Goal: Task Accomplishment & Management: Manage account settings

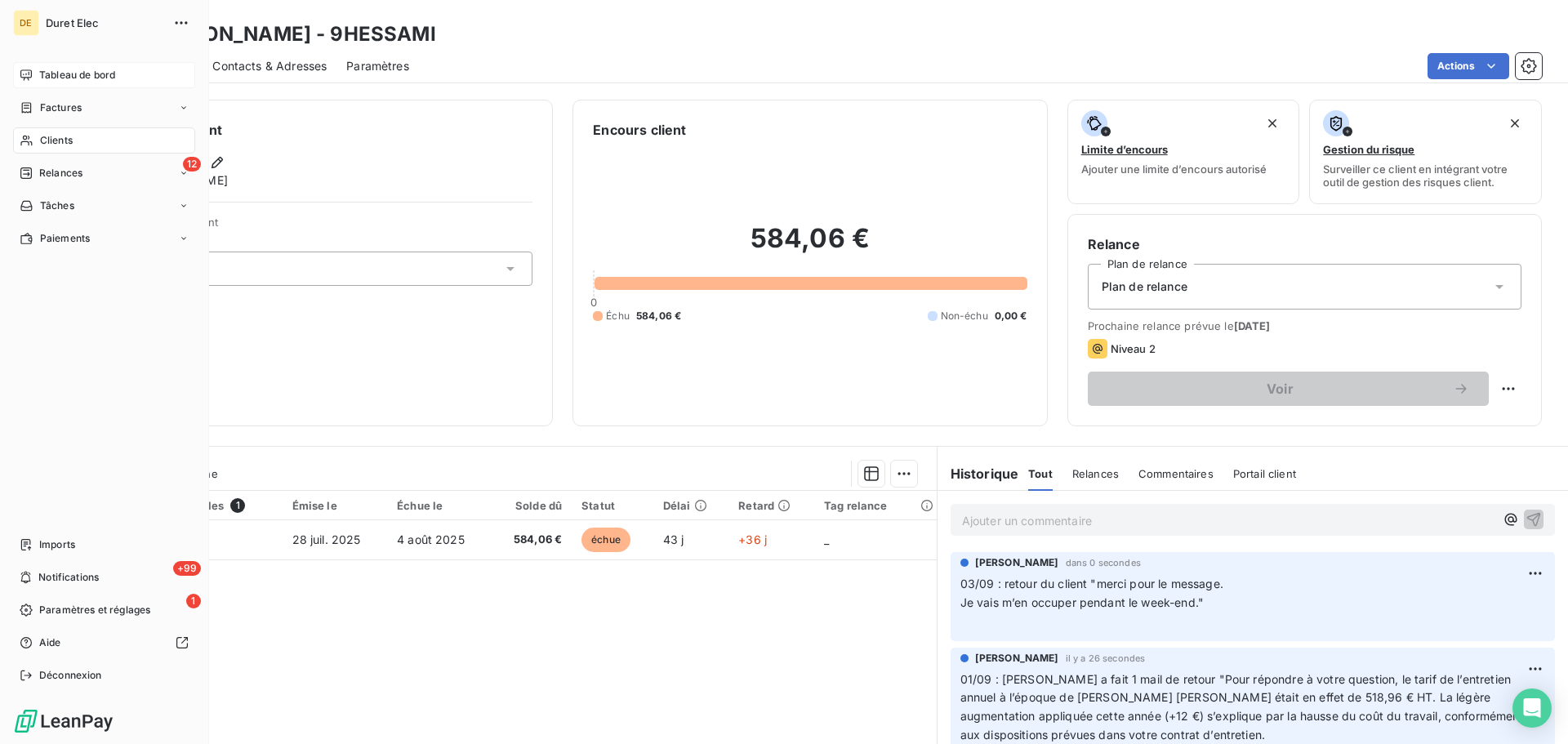
click at [55, 74] on span "Tableau de bord" at bounding box center [77, 74] width 76 height 14
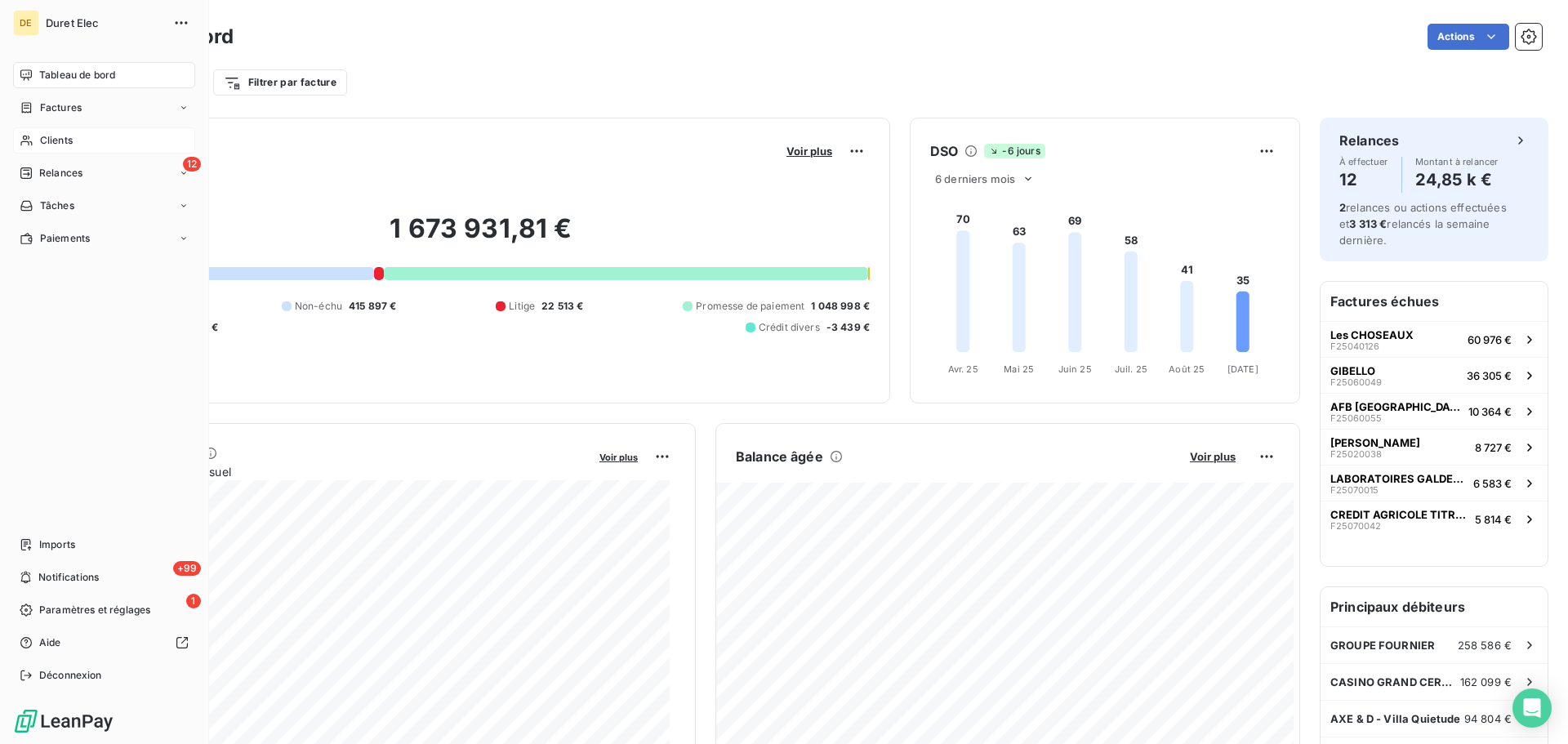
click at [50, 138] on span "Clients" at bounding box center [56, 140] width 33 height 14
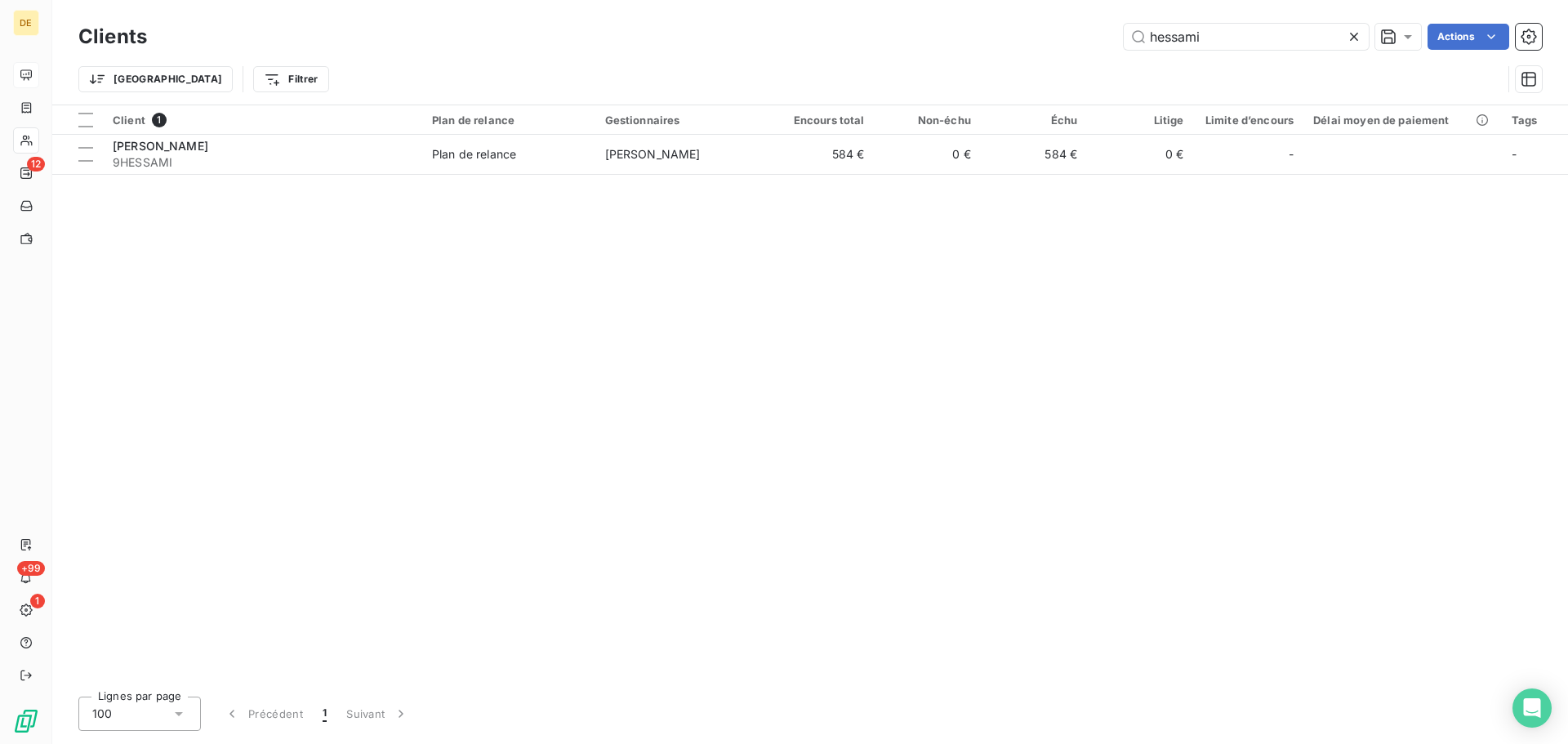
drag, startPoint x: 1225, startPoint y: 34, endPoint x: 1107, endPoint y: 34, distance: 118.0
click at [1107, 34] on div "hessami Actions" at bounding box center [854, 37] width 1375 height 26
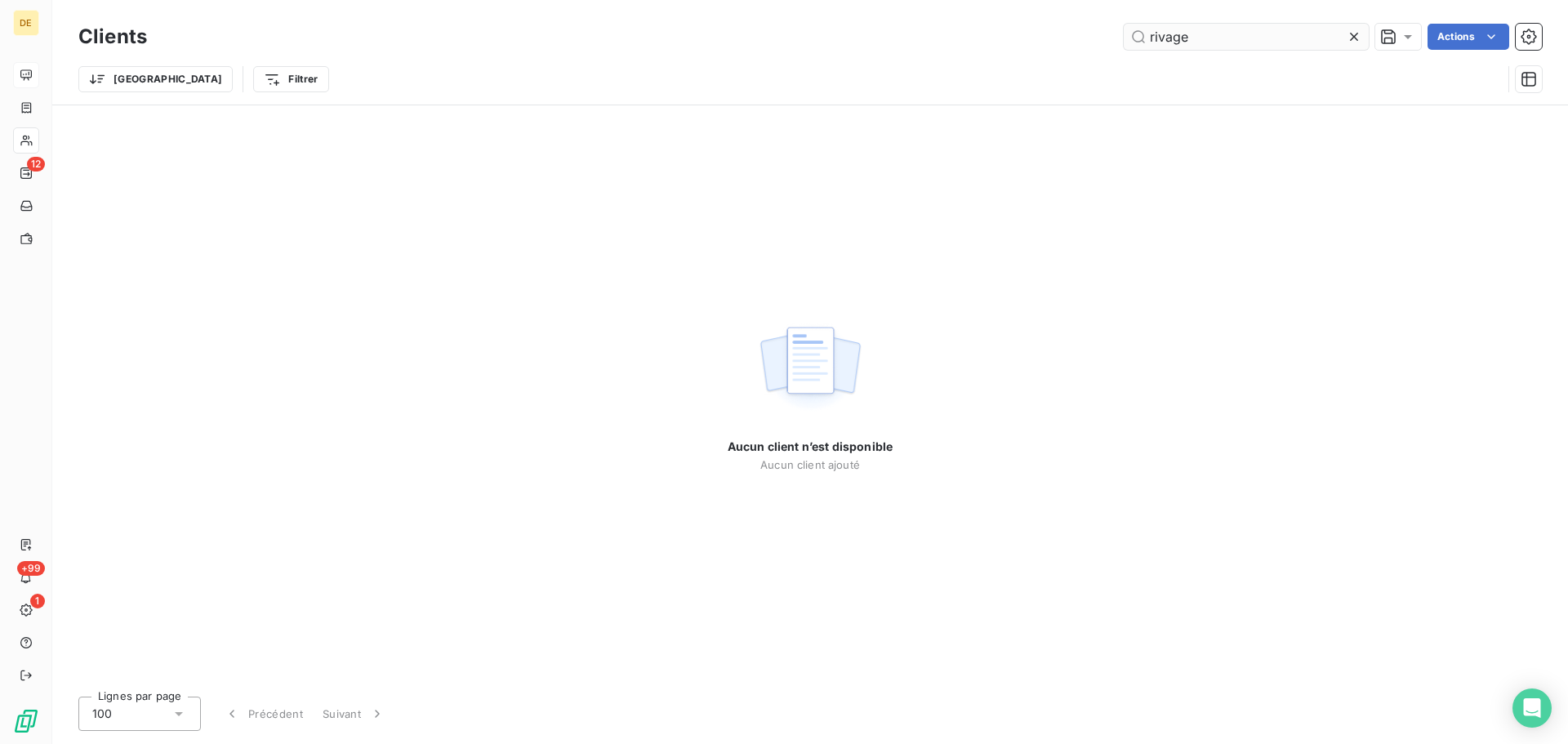
drag, startPoint x: 1220, startPoint y: 35, endPoint x: 1141, endPoint y: 36, distance: 79.0
click at [1141, 36] on input "rivage" at bounding box center [1246, 37] width 245 height 26
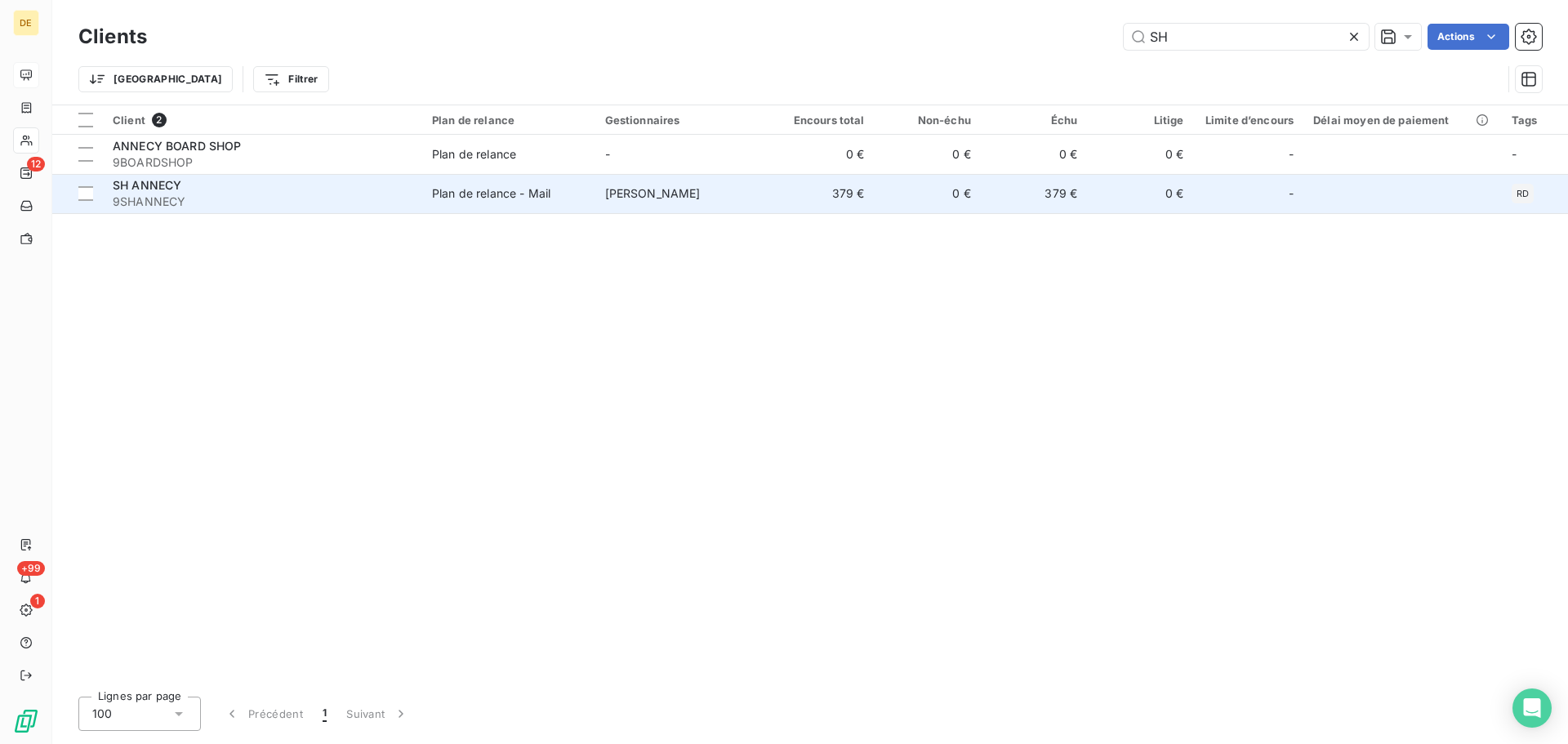
type input "SH"
click at [419, 192] on td "SH ANNECY 9SHANNECY" at bounding box center [263, 193] width 320 height 40
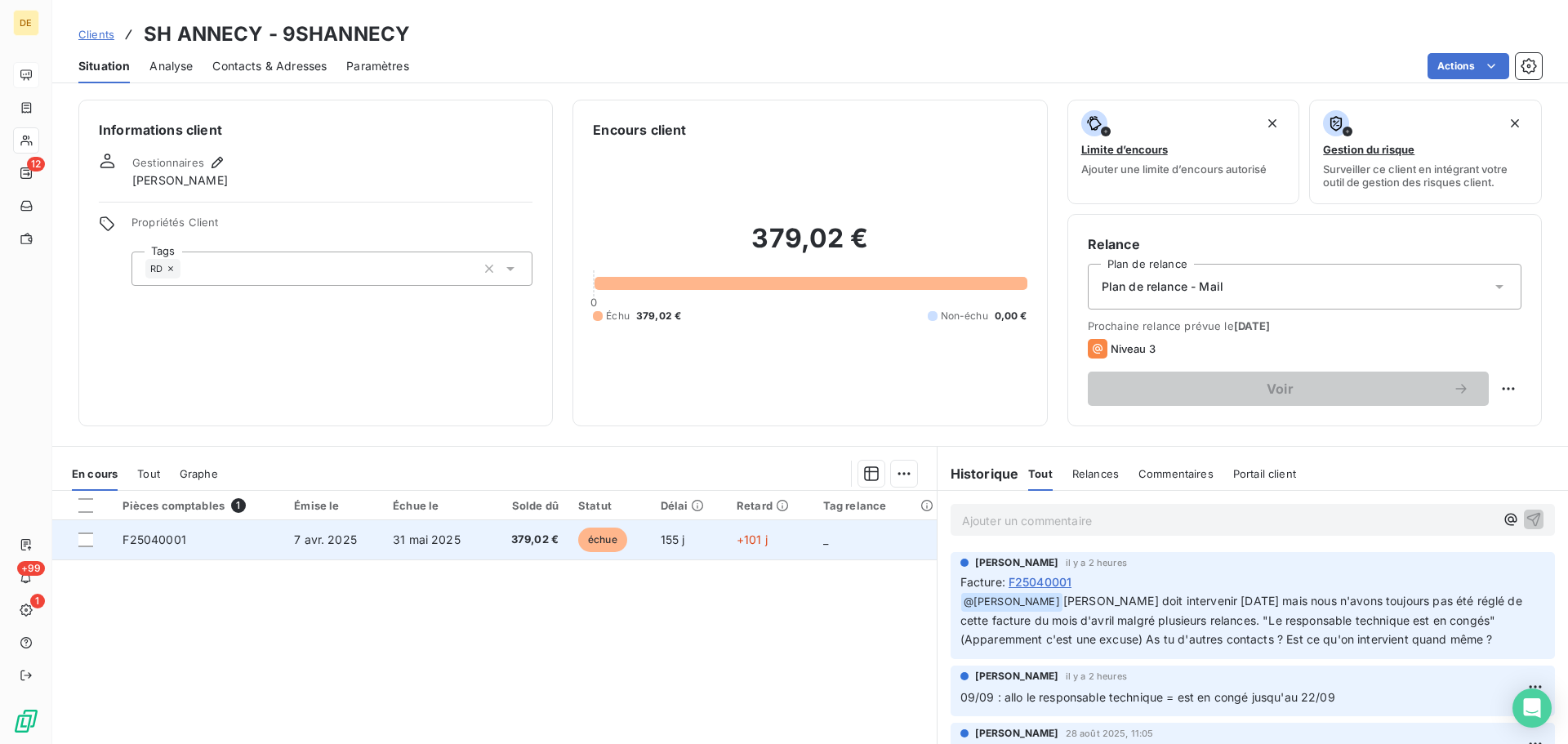
click at [153, 541] on span "F25040001" at bounding box center [154, 538] width 63 height 14
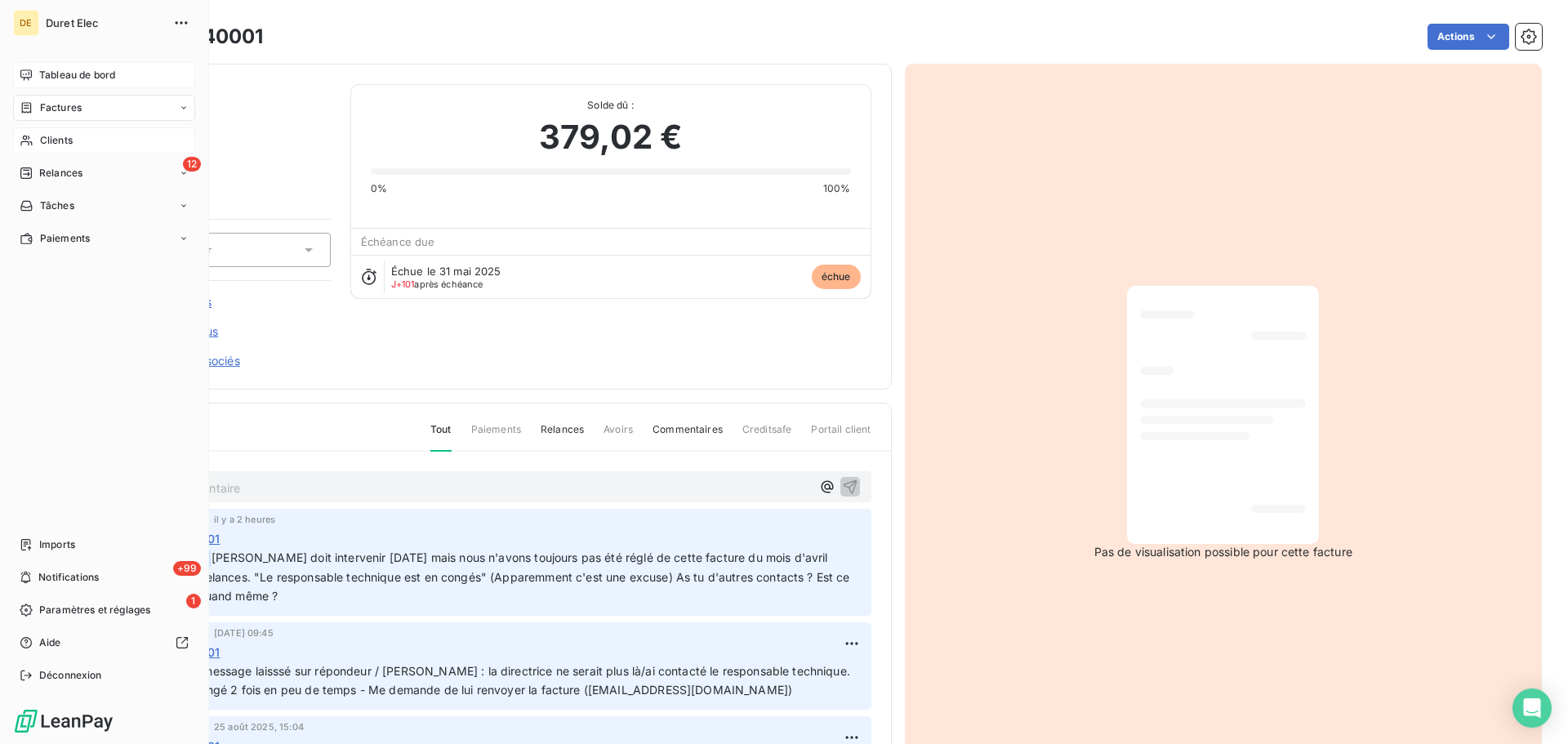
click at [54, 109] on span "Factures" at bounding box center [60, 107] width 42 height 14
click at [70, 208] on span "Clients" at bounding box center [56, 206] width 33 height 14
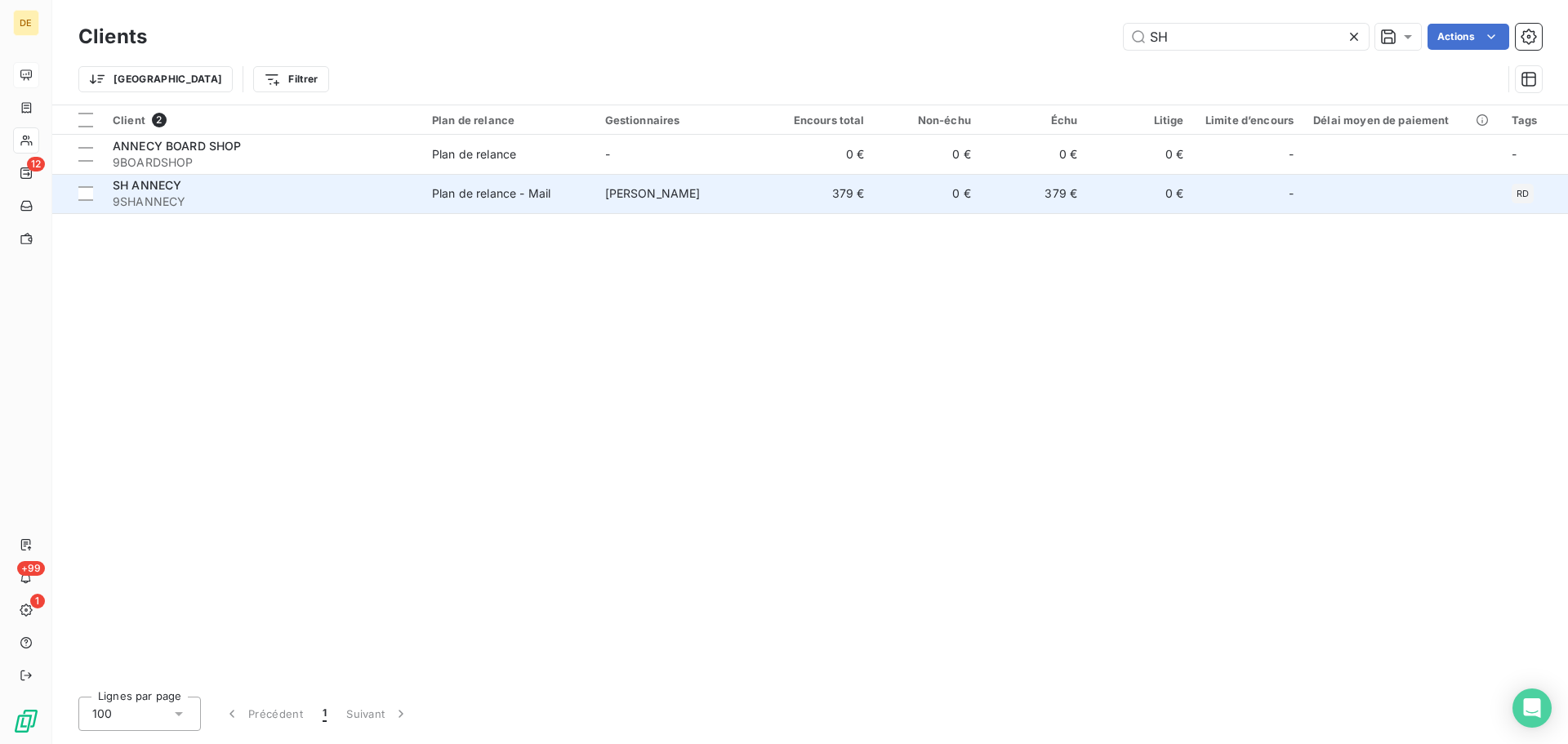
click at [129, 183] on span "SH ANNECY" at bounding box center [147, 184] width 69 height 14
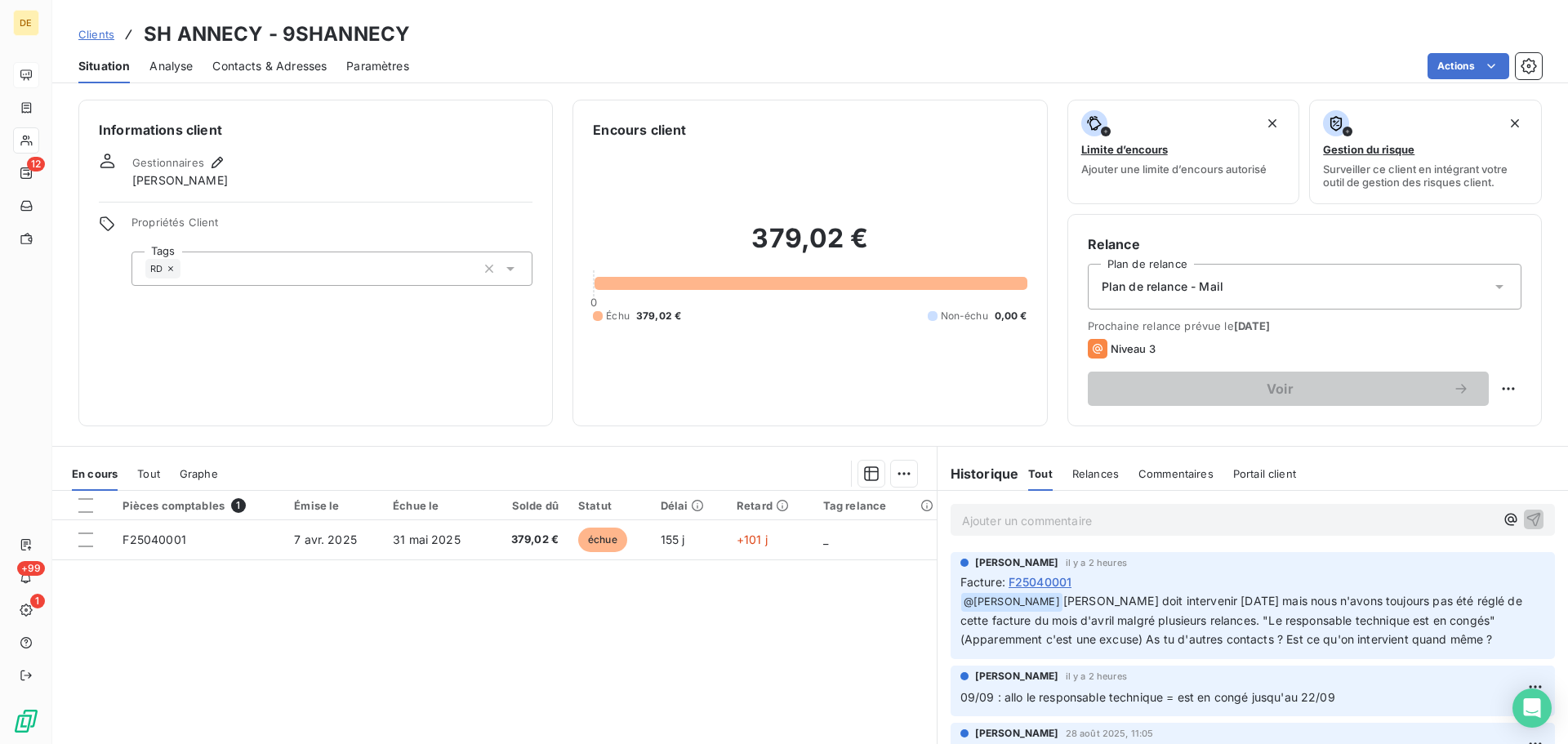
click at [984, 521] on p "Ajouter un commentaire ﻿" at bounding box center [1227, 520] width 532 height 20
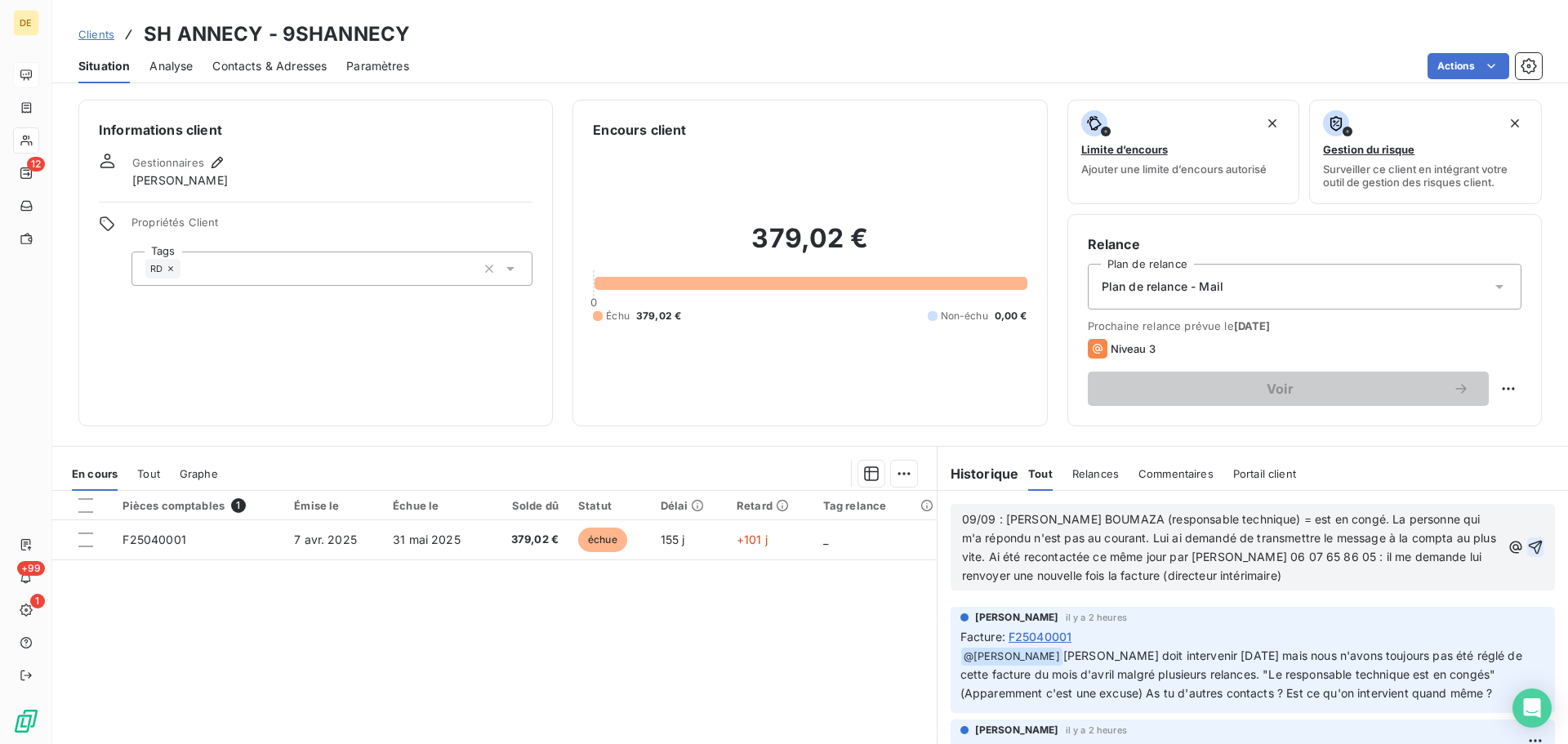
click at [1527, 551] on icon "button" at bounding box center [1535, 546] width 16 height 16
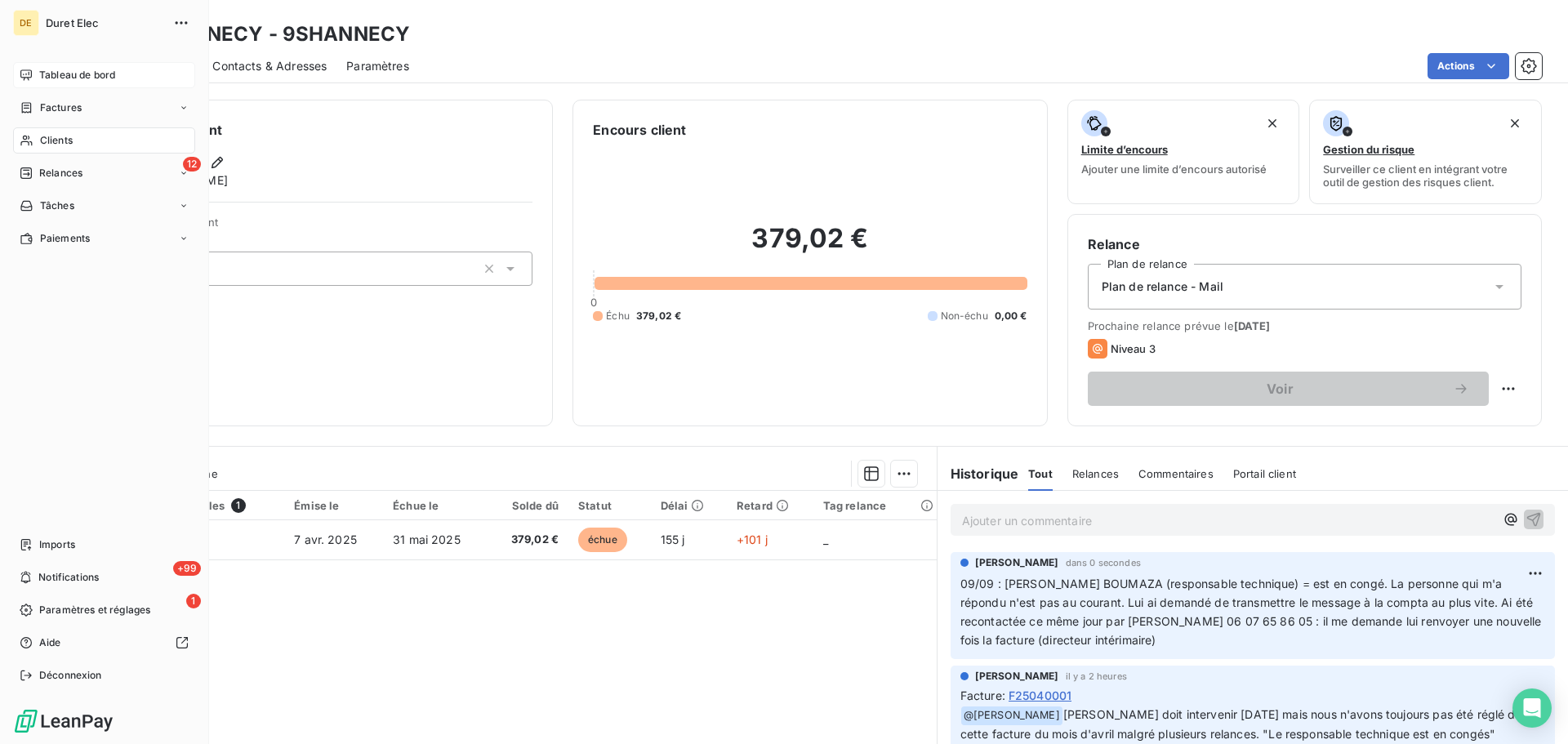
click at [111, 73] on span "Tableau de bord" at bounding box center [77, 74] width 76 height 14
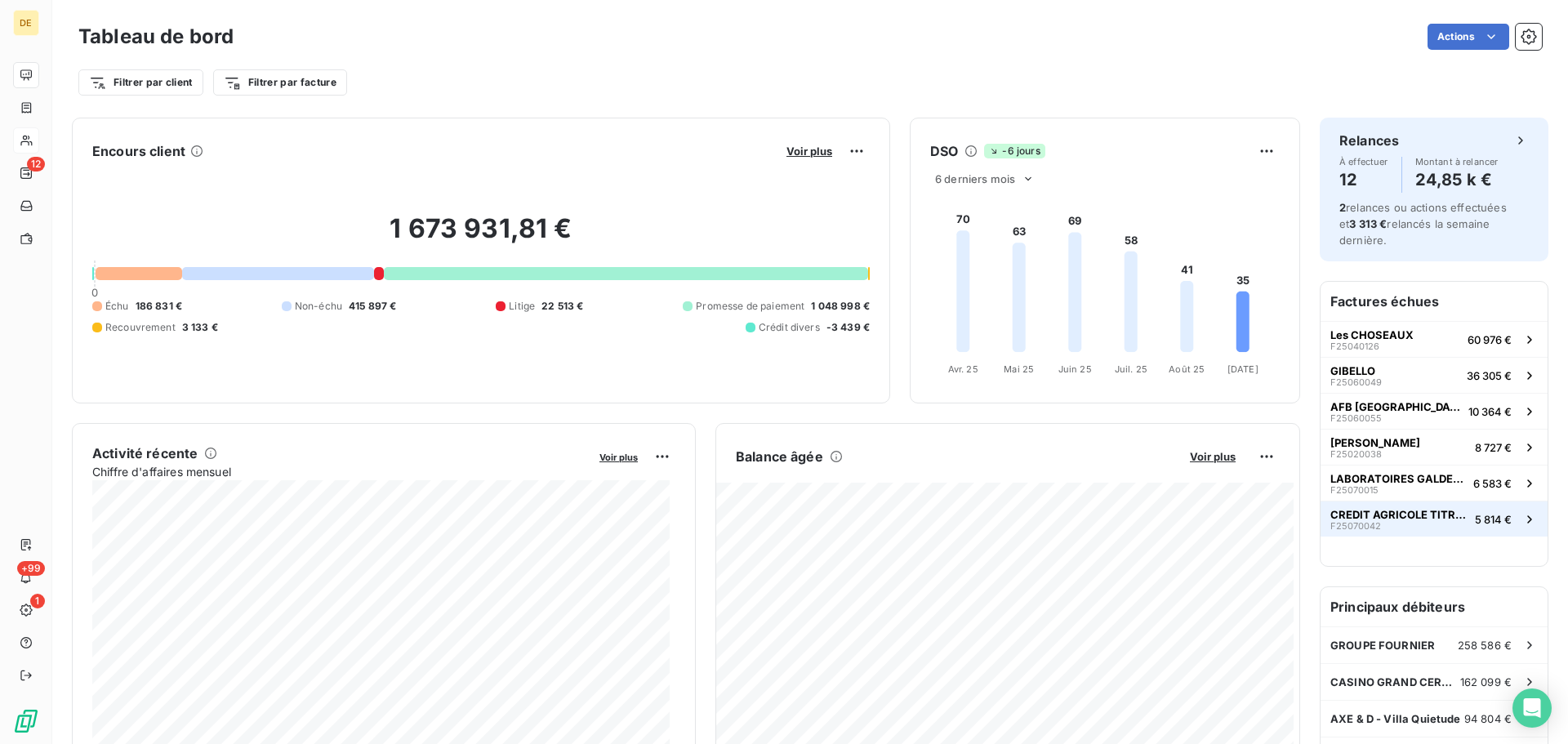
click at [1347, 513] on span "CREDIT AGRICOLE TITRES" at bounding box center [1399, 514] width 138 height 14
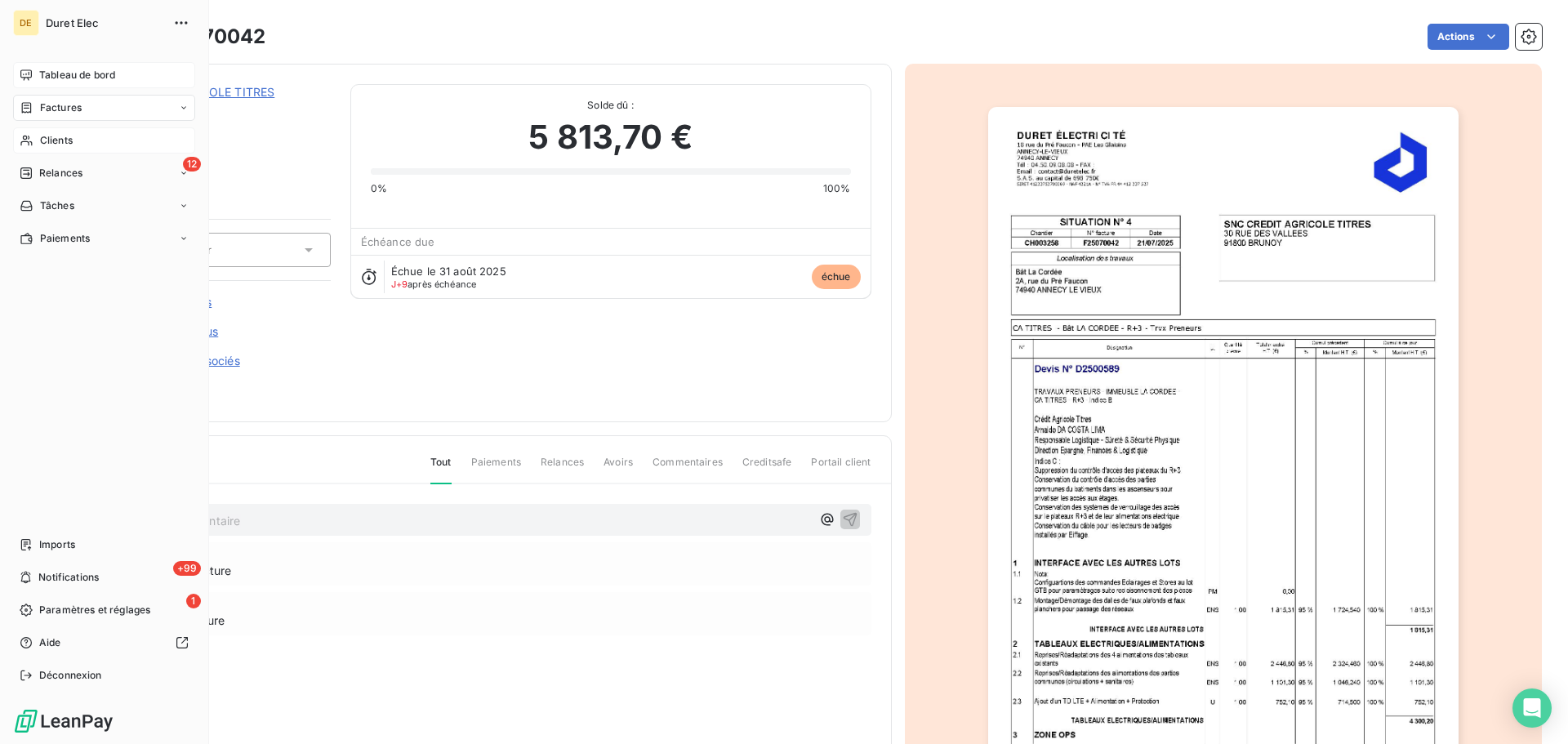
click at [50, 139] on span "Clients" at bounding box center [56, 140] width 33 height 14
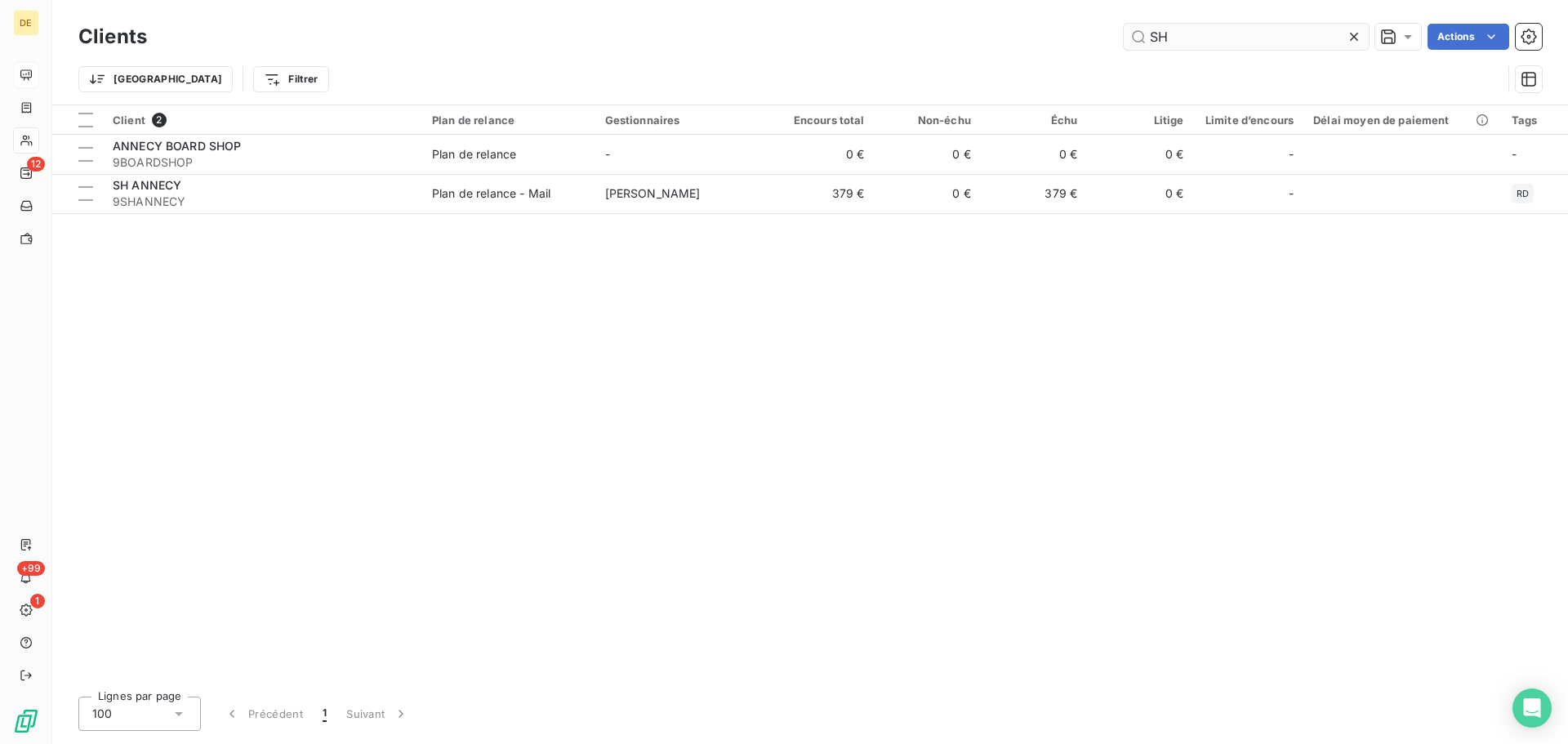
drag, startPoint x: 1175, startPoint y: 38, endPoint x: 1145, endPoint y: 37, distance: 30.0
click at [1145, 37] on input "SH" at bounding box center [1246, 37] width 245 height 26
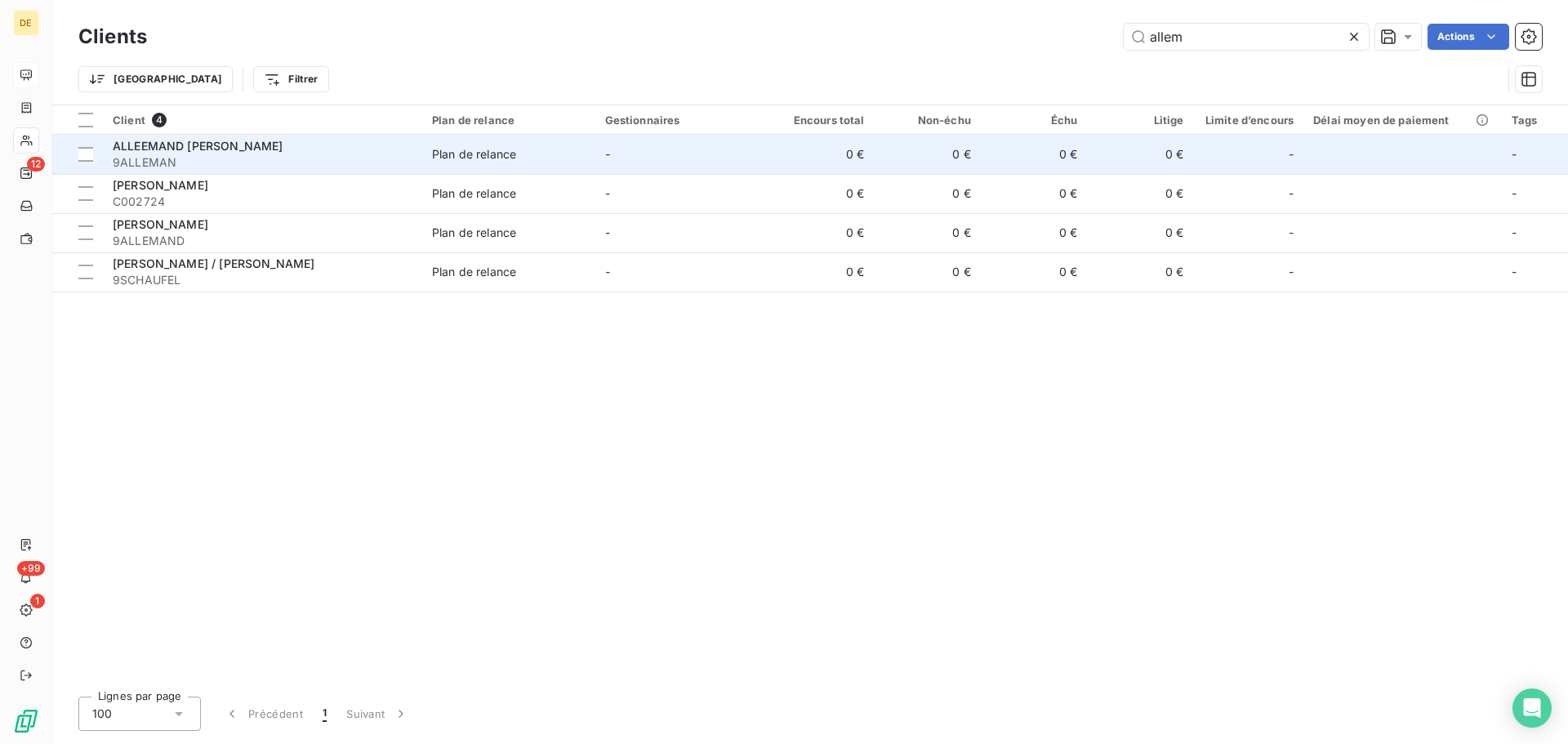
type input "allem"
click at [272, 165] on span "9ALLEMAN" at bounding box center [263, 162] width 299 height 16
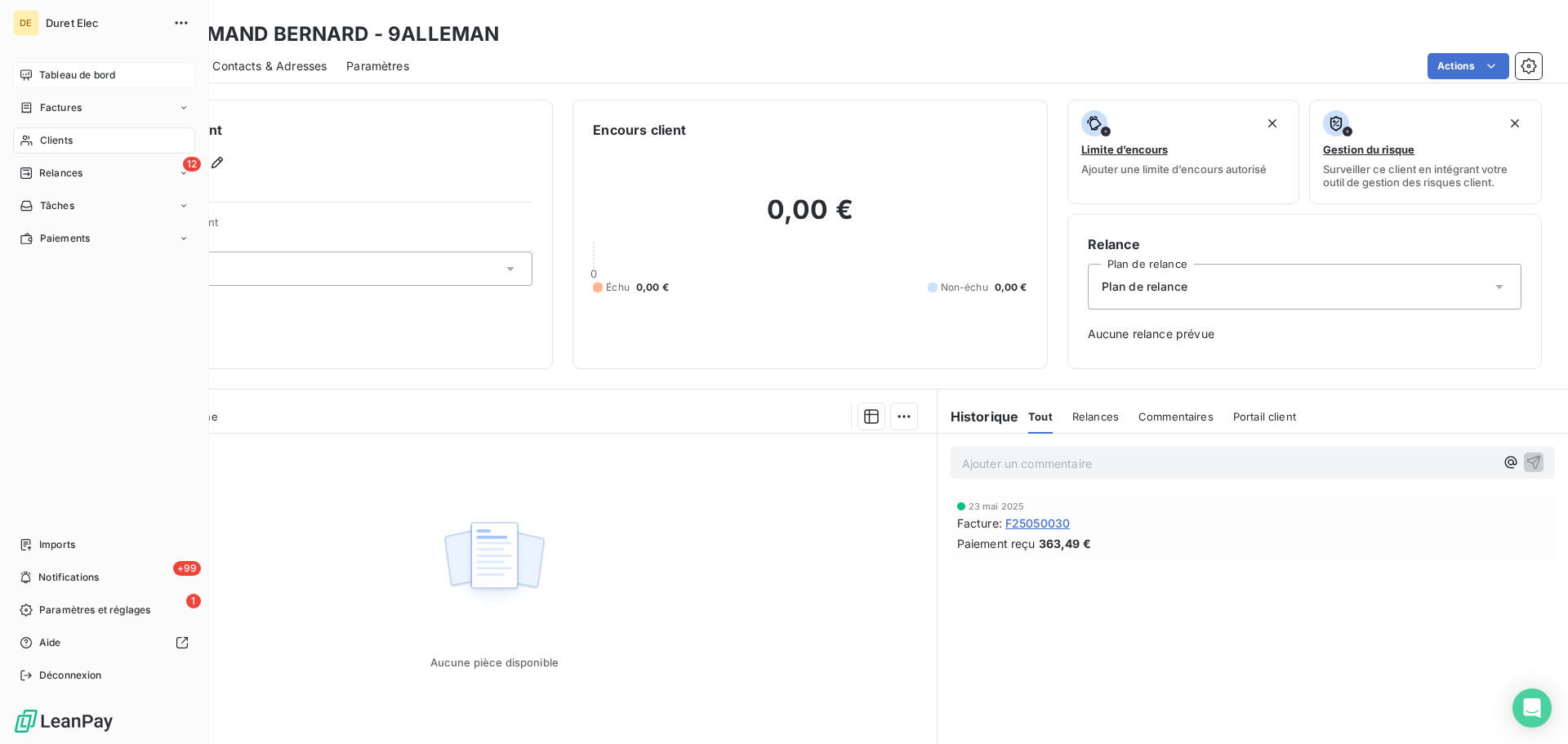
click at [59, 129] on div "Clients" at bounding box center [104, 140] width 182 height 26
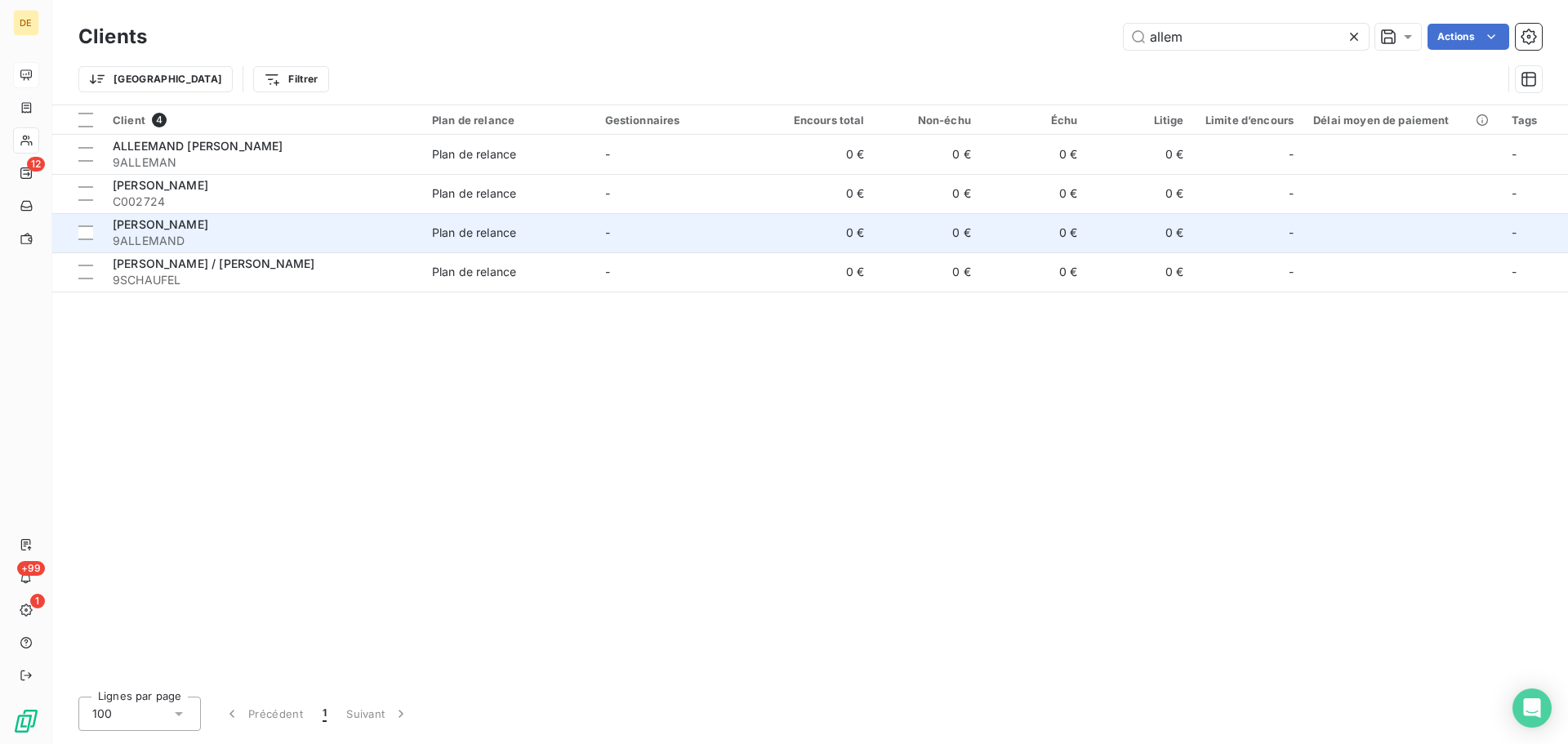
click at [348, 242] on span "9ALLEMAND" at bounding box center [263, 240] width 299 height 16
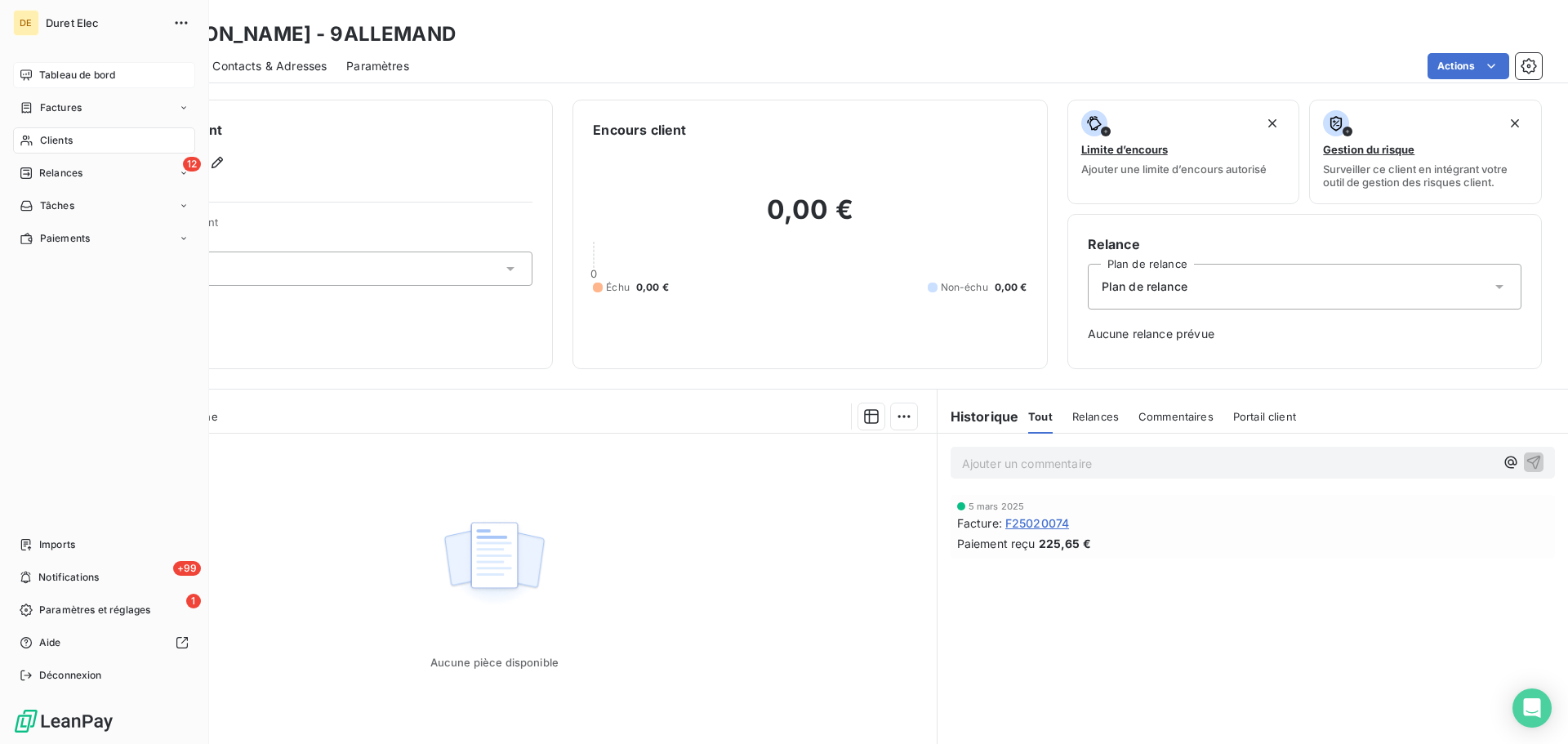
click at [73, 135] on div "Clients" at bounding box center [104, 140] width 182 height 26
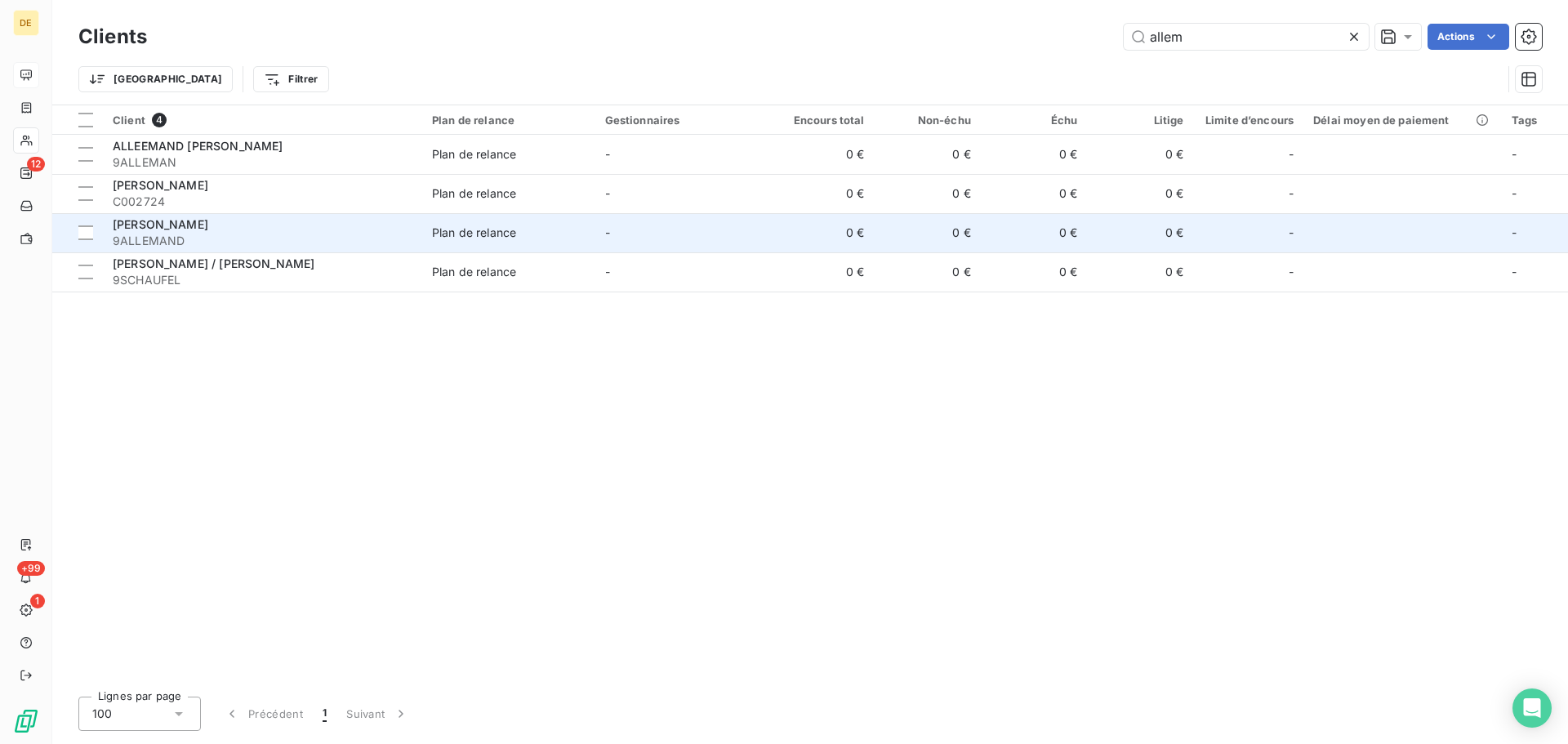
click at [263, 234] on span "9ALLEMAND" at bounding box center [263, 240] width 299 height 16
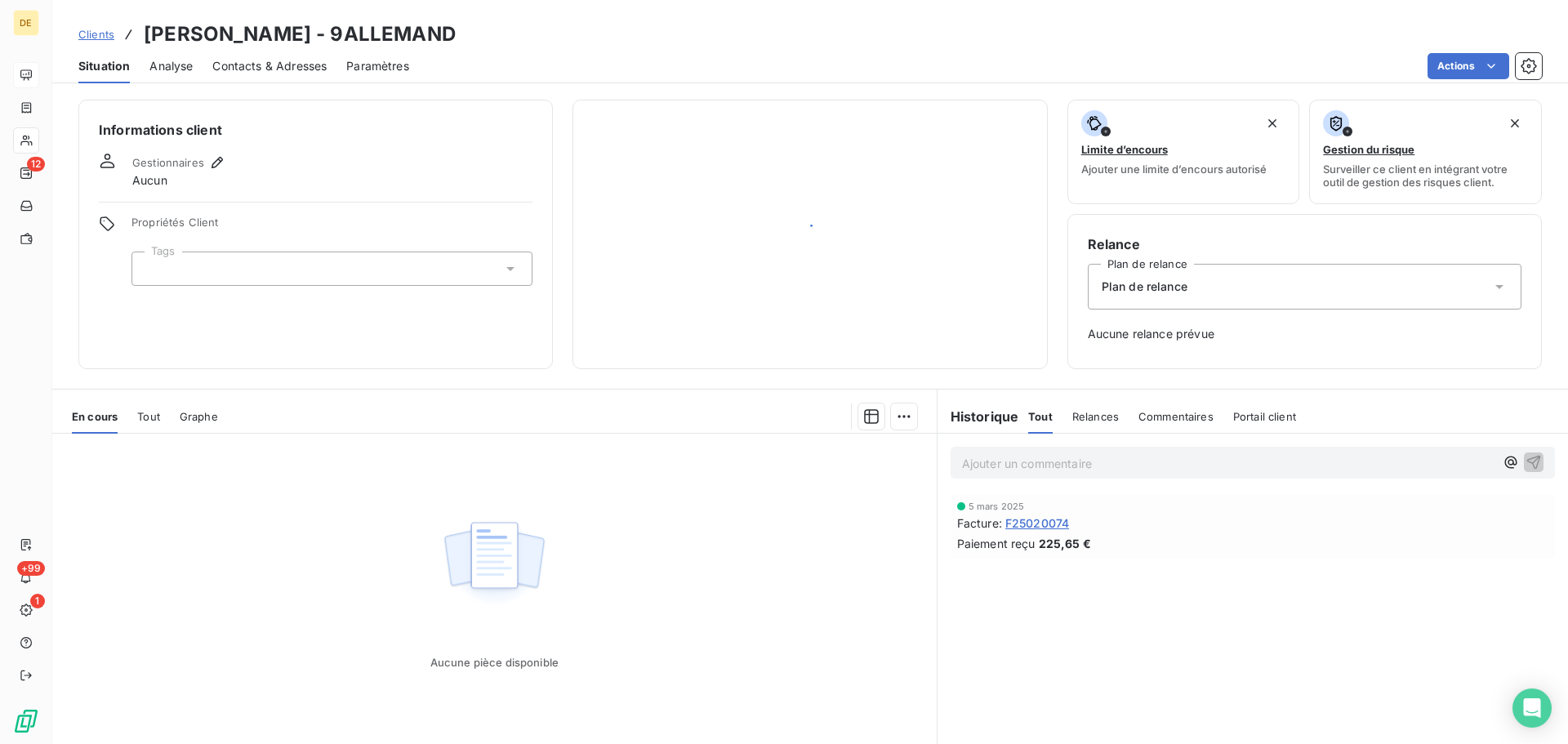
click at [263, 234] on span "Propriétés Client" at bounding box center [331, 227] width 401 height 23
